Goal: Register for event/course

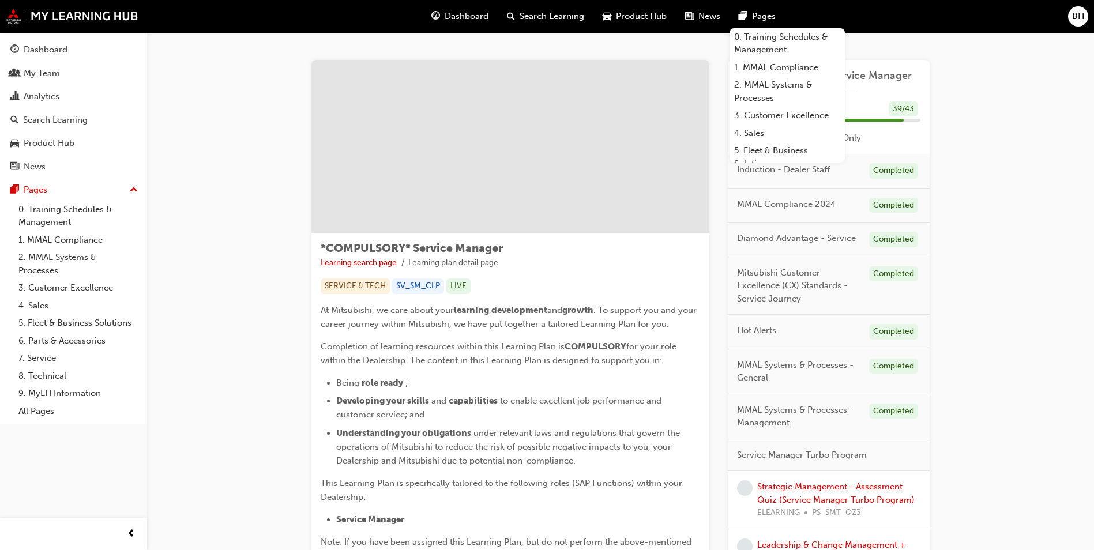
scroll to position [288, 0]
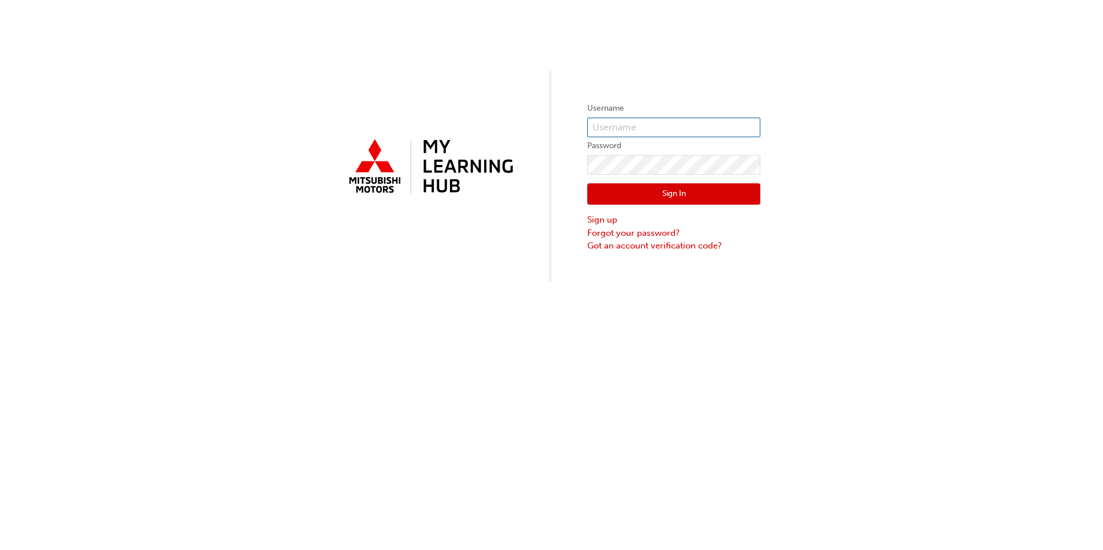
type input "[EMAIL_ADDRESS][PERSON_NAME][DOMAIN_NAME]"
click at [653, 193] on button "Sign In" at bounding box center [673, 194] width 173 height 22
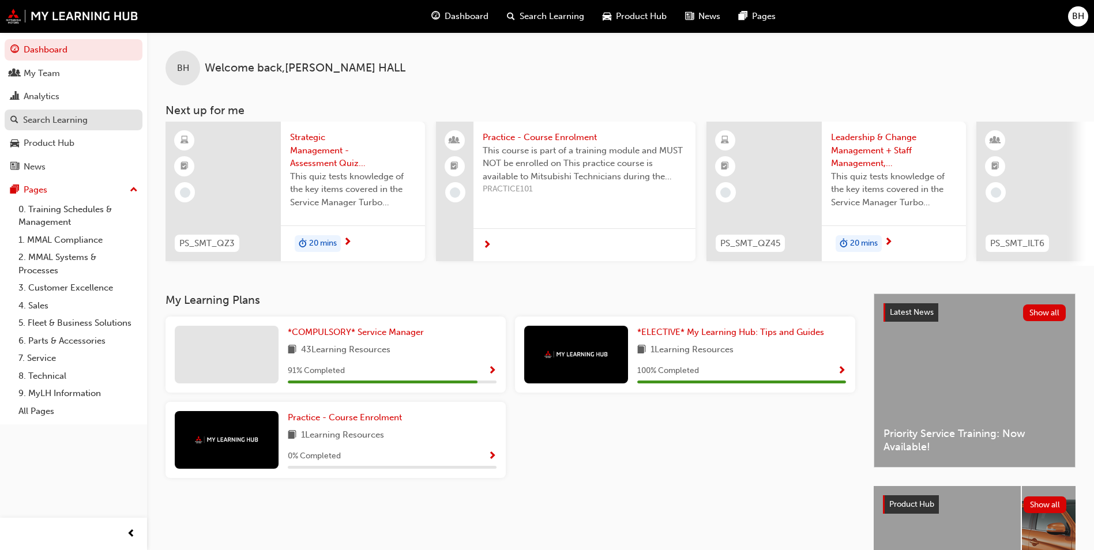
click at [58, 116] on div "Search Learning" at bounding box center [55, 120] width 65 height 13
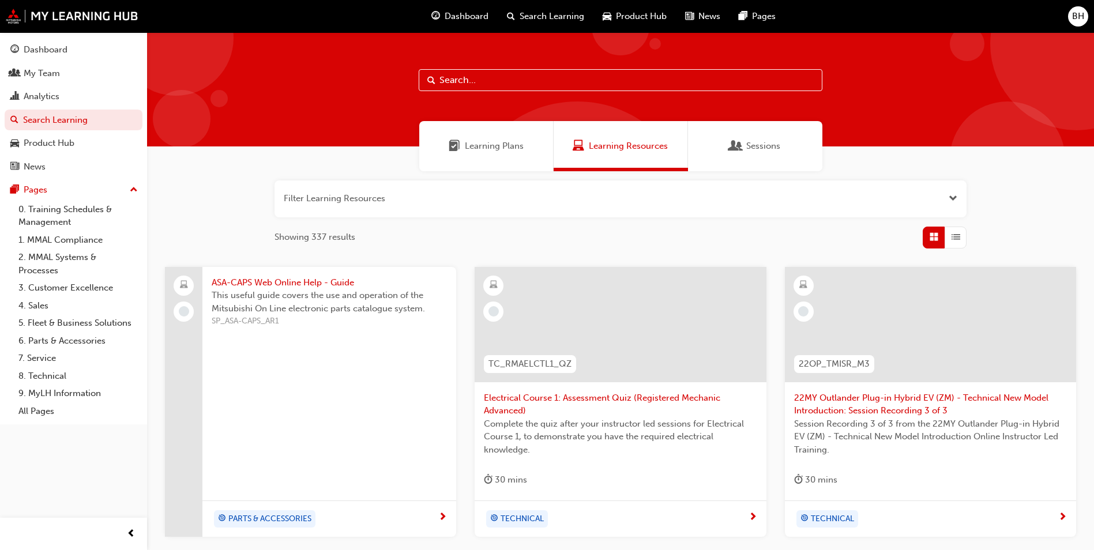
click at [474, 80] on input "text" at bounding box center [621, 80] width 404 height 22
type input "asx"
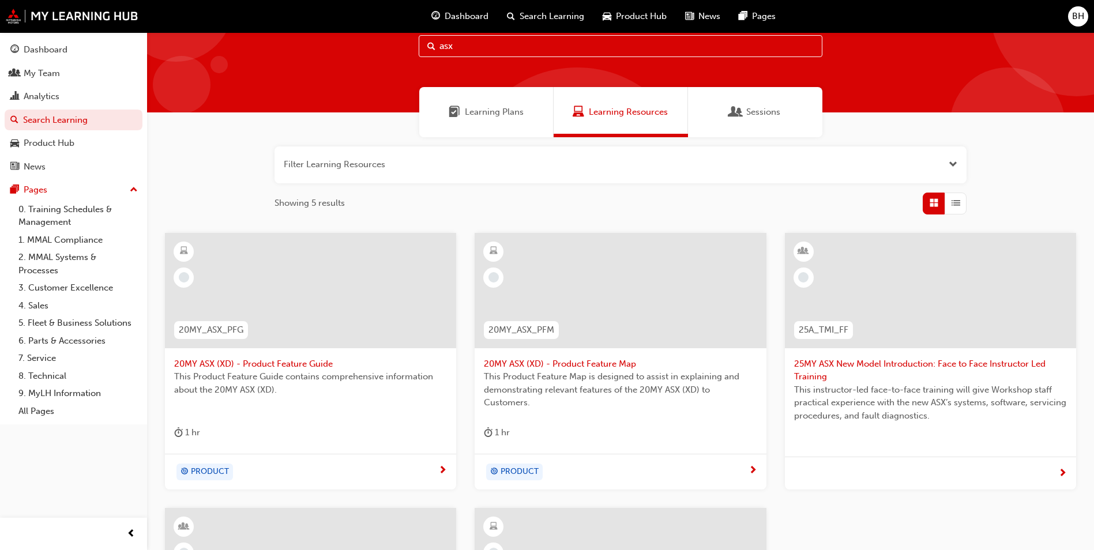
scroll to position [12, 0]
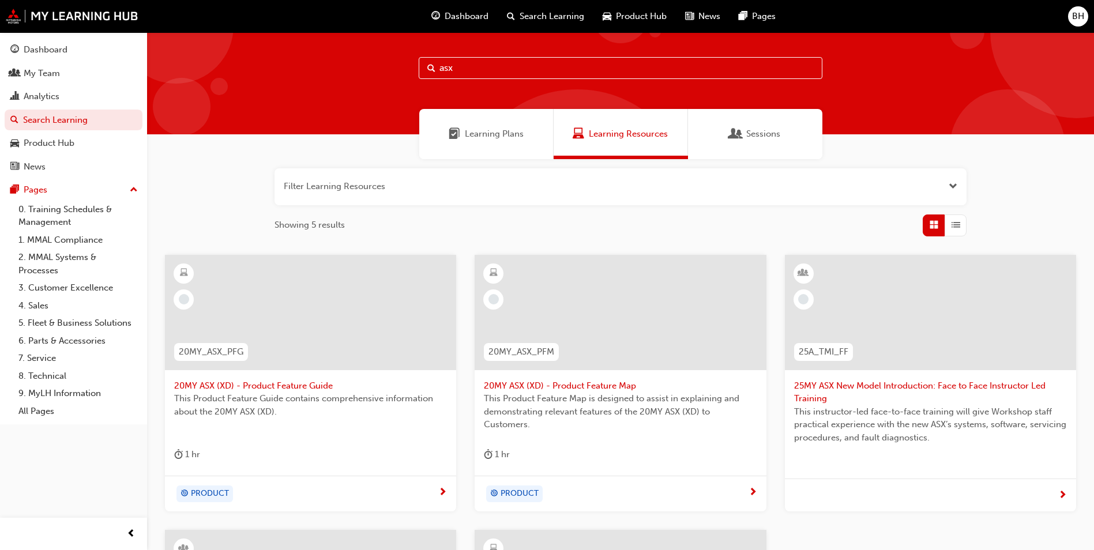
click at [867, 384] on span "25MY ASX New Model Introduction: Face to Face Instructor Led Training" at bounding box center [930, 392] width 273 height 26
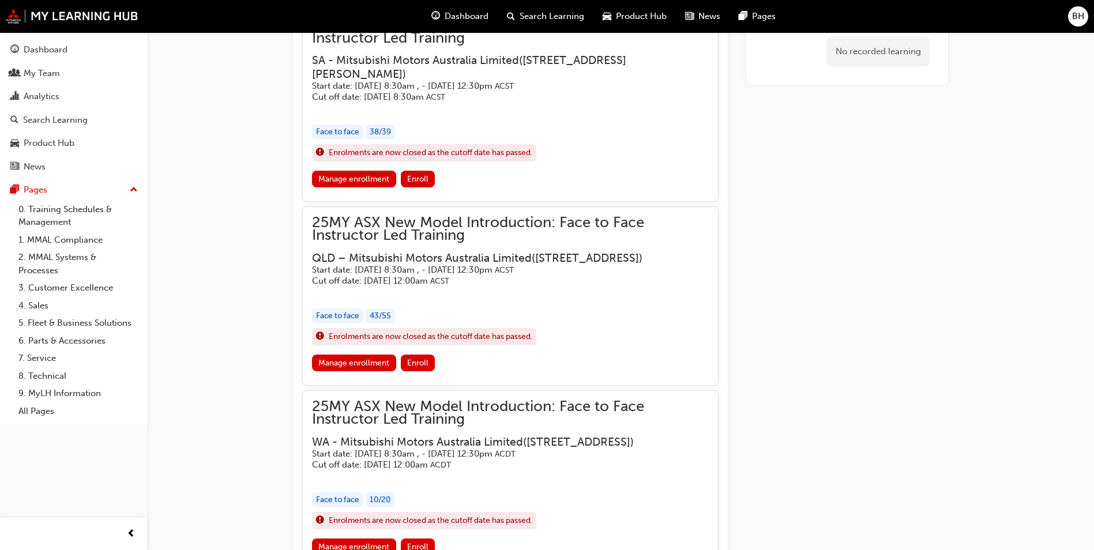
scroll to position [966, 0]
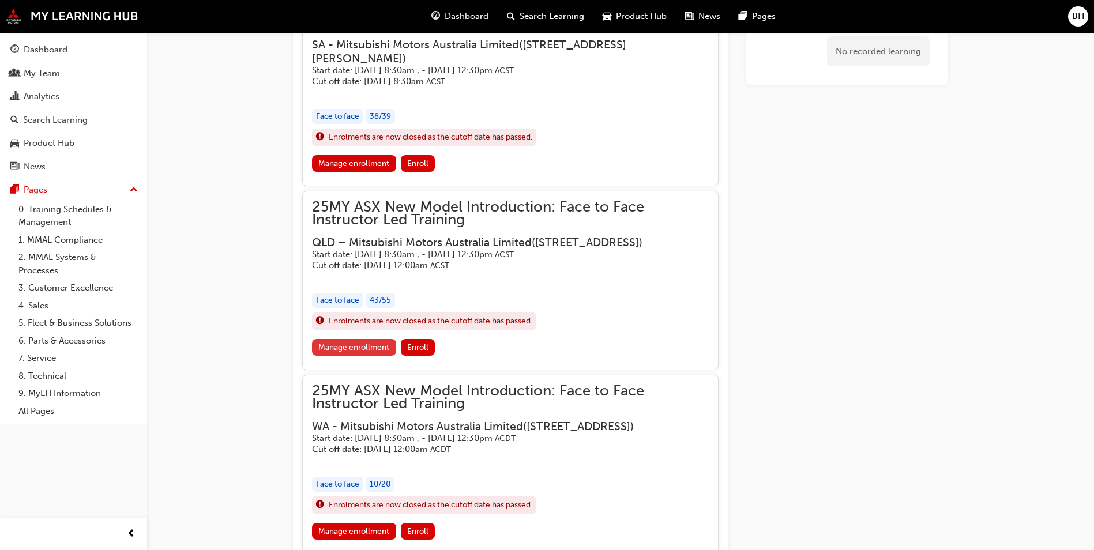
click at [367, 356] on link "Manage enrollment" at bounding box center [354, 347] width 84 height 17
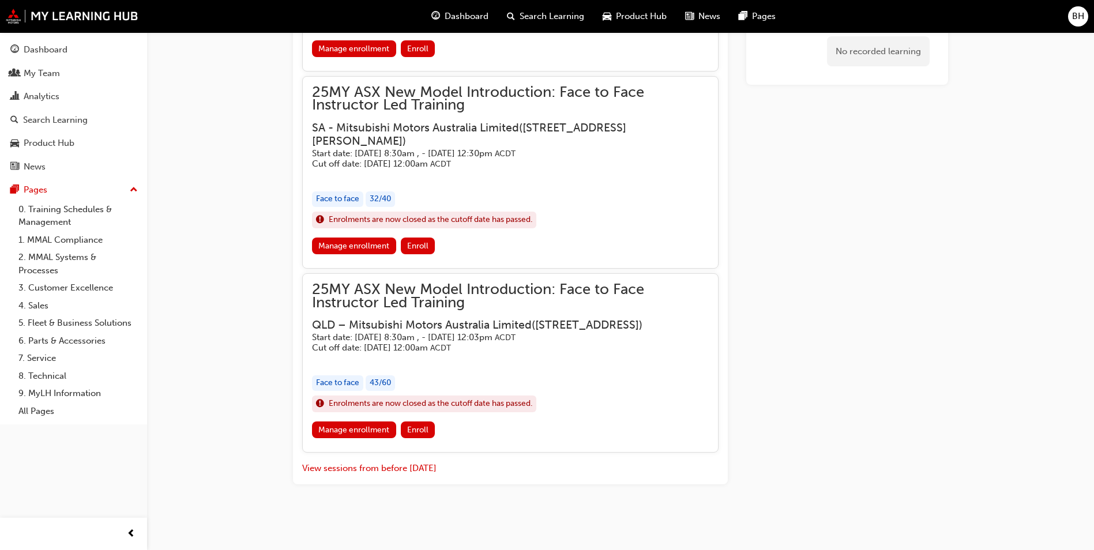
scroll to position [1516, 0]
click at [366, 428] on link "Manage enrollment" at bounding box center [354, 430] width 84 height 17
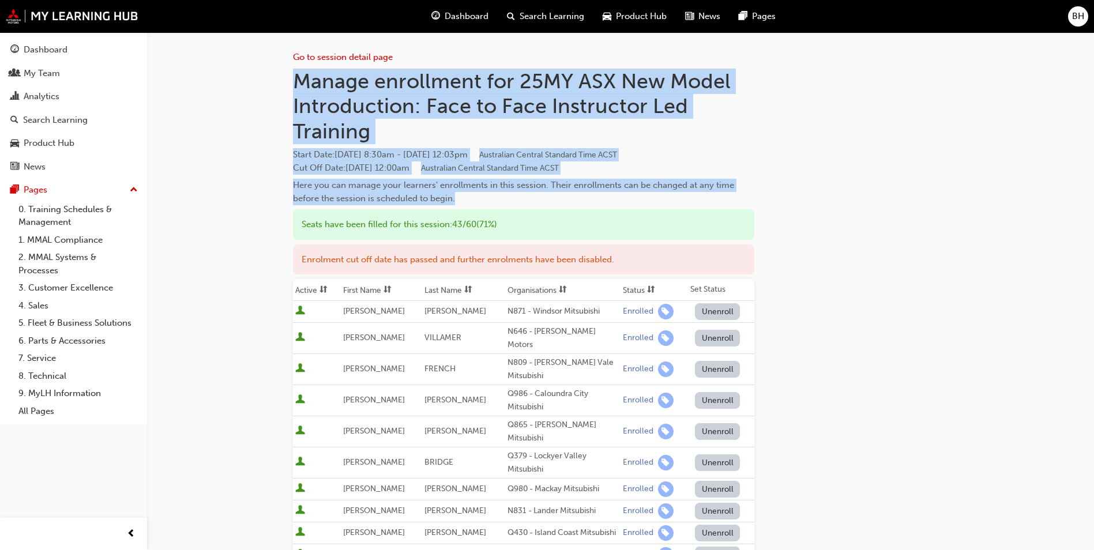
drag, startPoint x: 294, startPoint y: 77, endPoint x: 704, endPoint y: 197, distance: 426.8
click at [704, 197] on div "Manage enrollment for 25MY ASX New Model Introduction: Face to Face Instructor …" at bounding box center [523, 137] width 461 height 137
copy div "Manage enrollment for 25MY ASX New Model Introduction: Face to Face Instructor …"
